Goal: Book appointment/travel/reservation

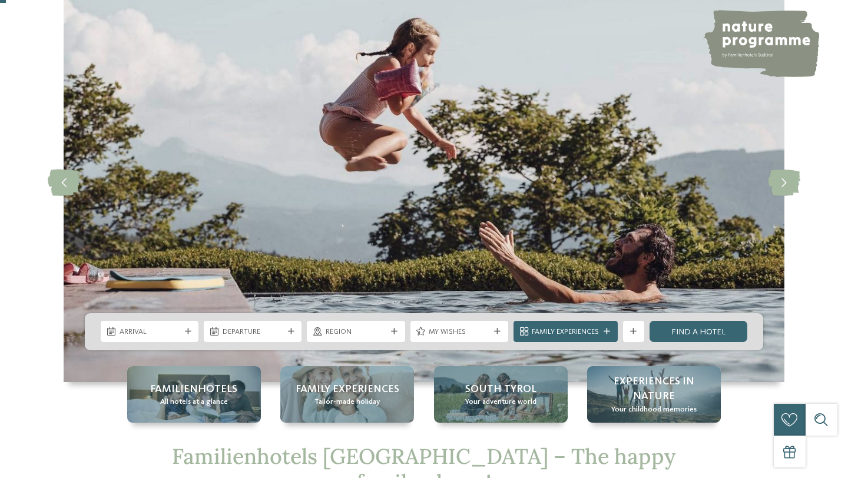
scroll to position [138, 0]
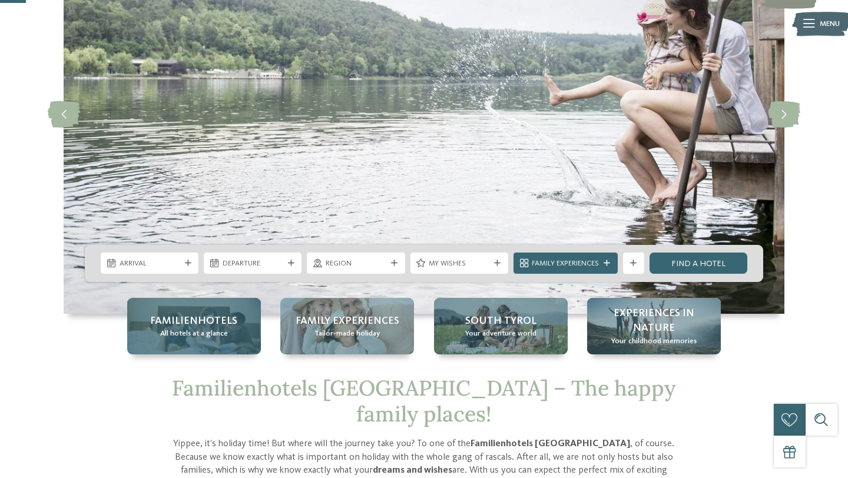
click at [200, 333] on span "All hotels at a glance" at bounding box center [194, 334] width 68 height 11
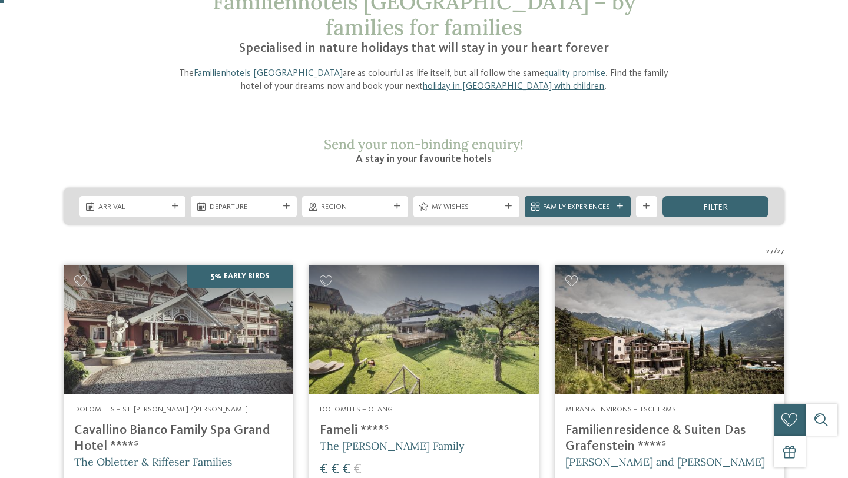
scroll to position [98, 0]
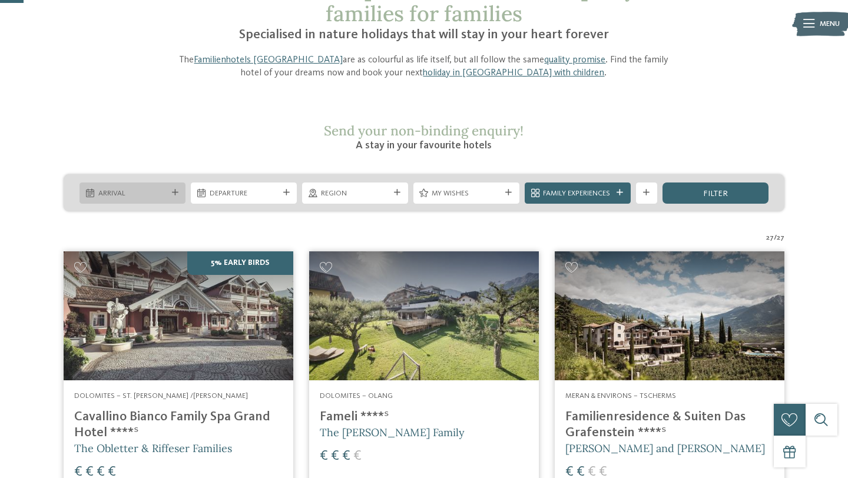
click at [147, 188] on span "Arrival" at bounding box center [132, 193] width 69 height 11
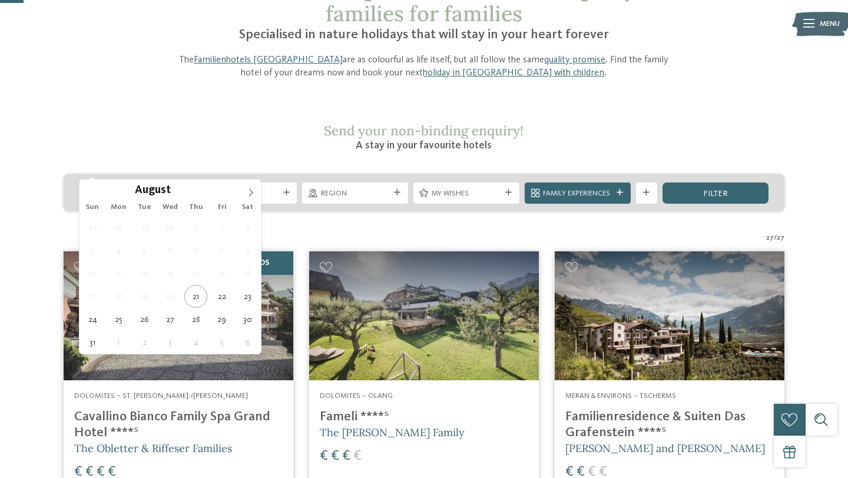
type div "[DATE]"
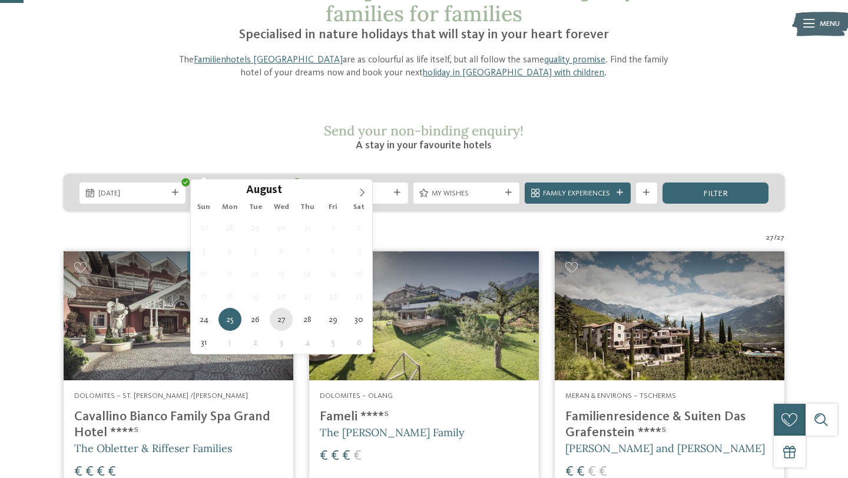
type div "[DATE]"
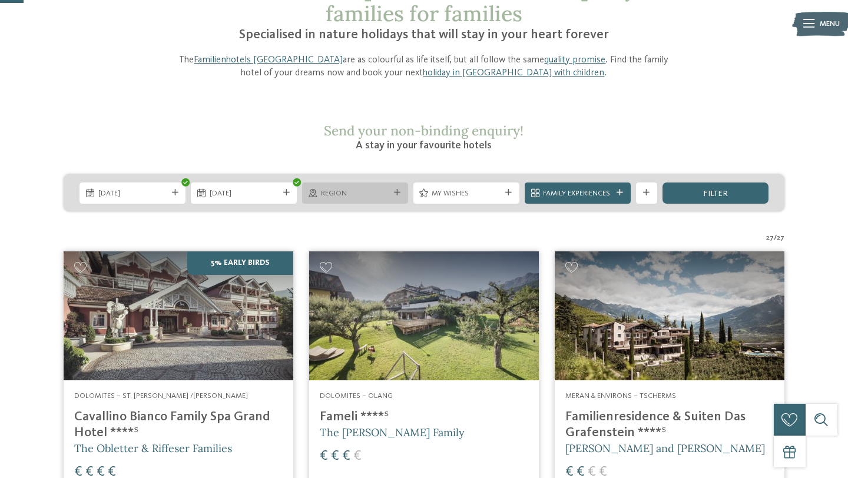
click at [389, 188] on span "Region" at bounding box center [355, 193] width 69 height 11
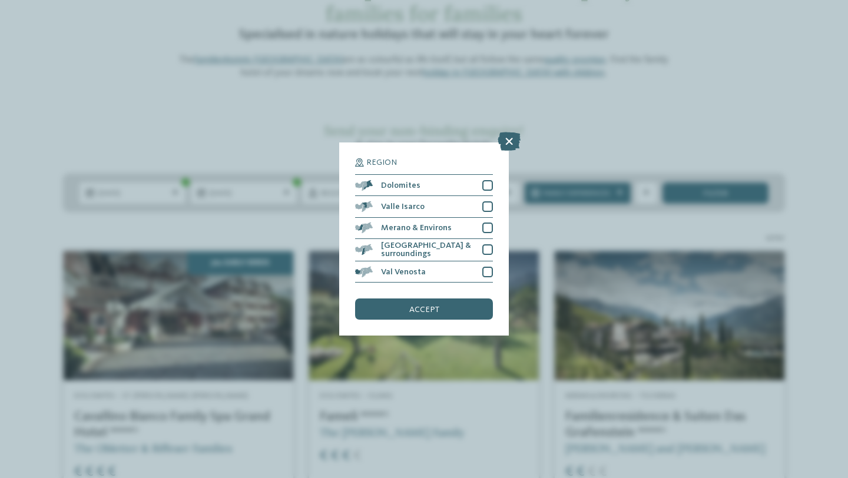
click at [549, 99] on div "Region Dolomites" at bounding box center [424, 239] width 848 height 478
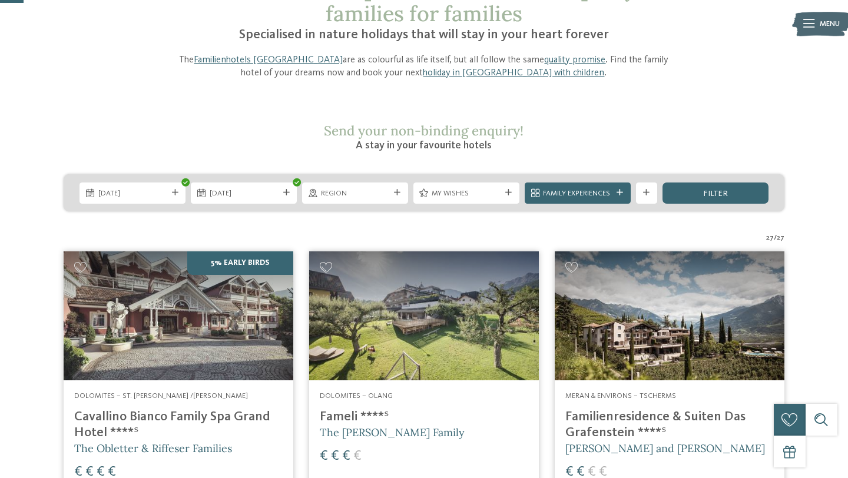
scroll to position [0, 0]
